Goal: Task Accomplishment & Management: Use online tool/utility

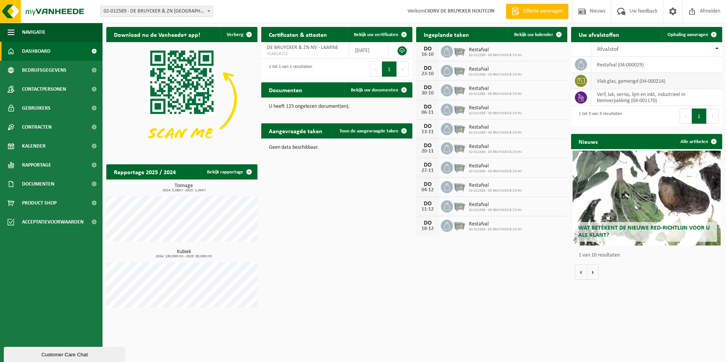
click at [579, 79] on icon at bounding box center [581, 81] width 8 height 8
click at [694, 35] on span "Ophaling aanvragen" at bounding box center [688, 34] width 41 height 5
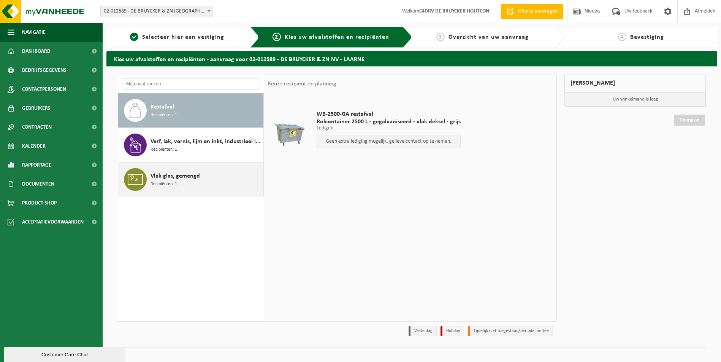
click at [207, 183] on div "Vlak glas, gemengd Recipiënten: 1" at bounding box center [205, 179] width 111 height 23
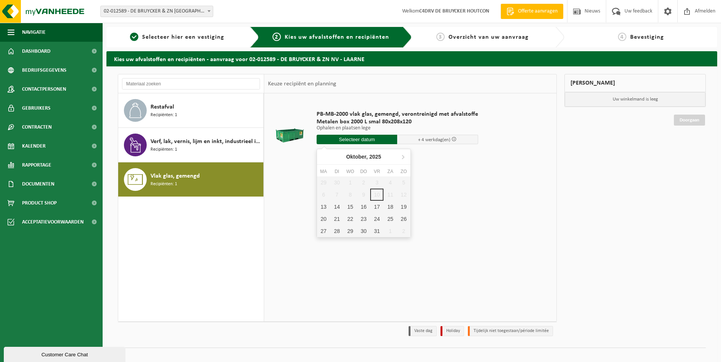
click at [361, 141] on input "text" at bounding box center [356, 139] width 81 height 9
click at [319, 205] on div "13" at bounding box center [323, 207] width 13 height 12
type input "Van 2025-10-13"
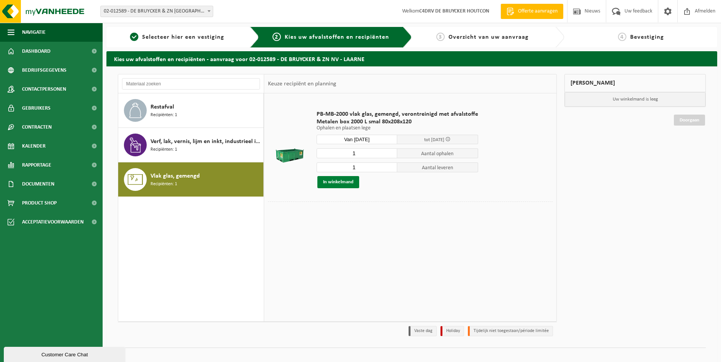
click at [337, 182] on button "In winkelmand" at bounding box center [338, 182] width 42 height 12
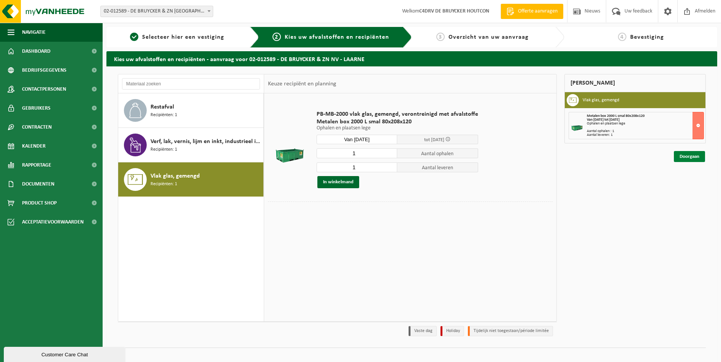
click at [689, 157] on link "Doorgaan" at bounding box center [688, 156] width 31 height 11
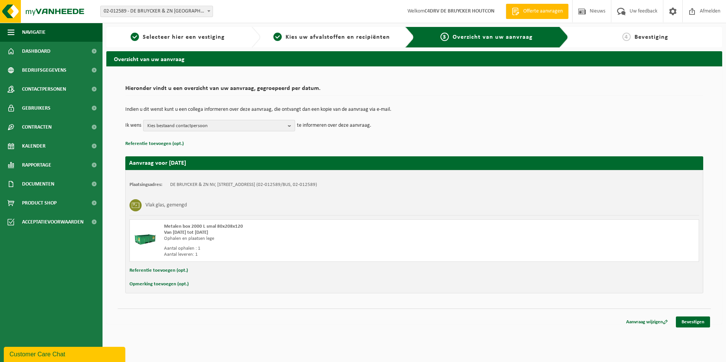
click at [259, 121] on span "Kies bestaand contactpersoon" at bounding box center [216, 125] width 138 height 11
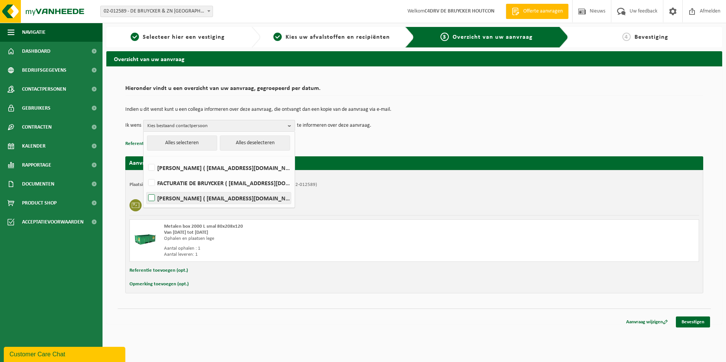
click at [223, 197] on label "[PERSON_NAME] ( [EMAIL_ADDRESS][DOMAIN_NAME] )" at bounding box center [219, 198] width 144 height 11
click at [145, 189] on input "[PERSON_NAME] ( [EMAIL_ADDRESS][DOMAIN_NAME] )" at bounding box center [145, 188] width 0 height 0
checkbox input "true"
click at [398, 186] on div "Plaatsingsadres: DE BRUYCKER & [GEOGRAPHIC_DATA][STREET_ADDRESS] (02-012589/BUS…" at bounding box center [415, 185] width 570 height 6
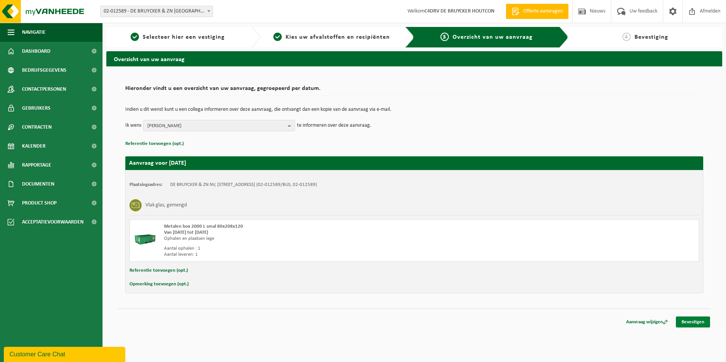
click at [694, 320] on link "Bevestigen" at bounding box center [693, 322] width 34 height 11
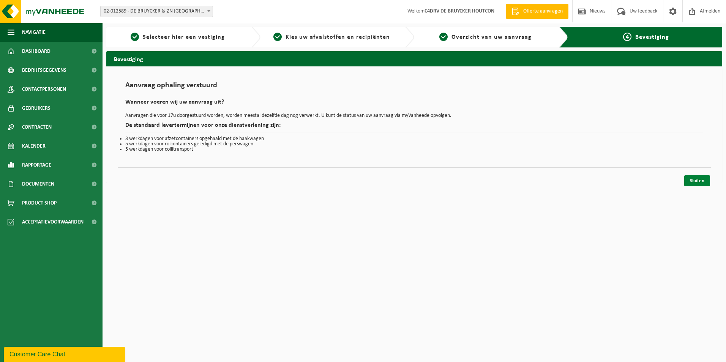
click at [697, 179] on link "Sluiten" at bounding box center [697, 180] width 26 height 11
